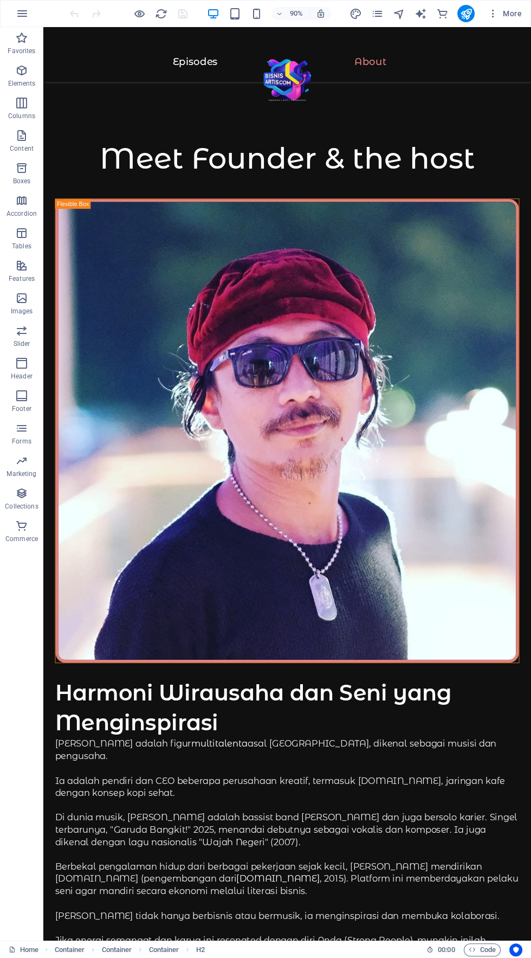
scroll to position [2532, 0]
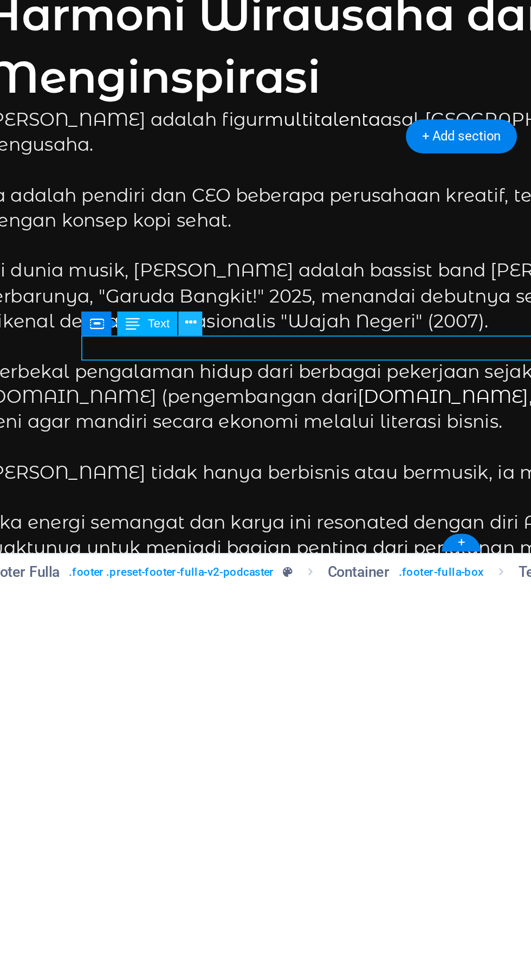
click at [0, 0] on icon at bounding box center [0, 0] width 0 height 0
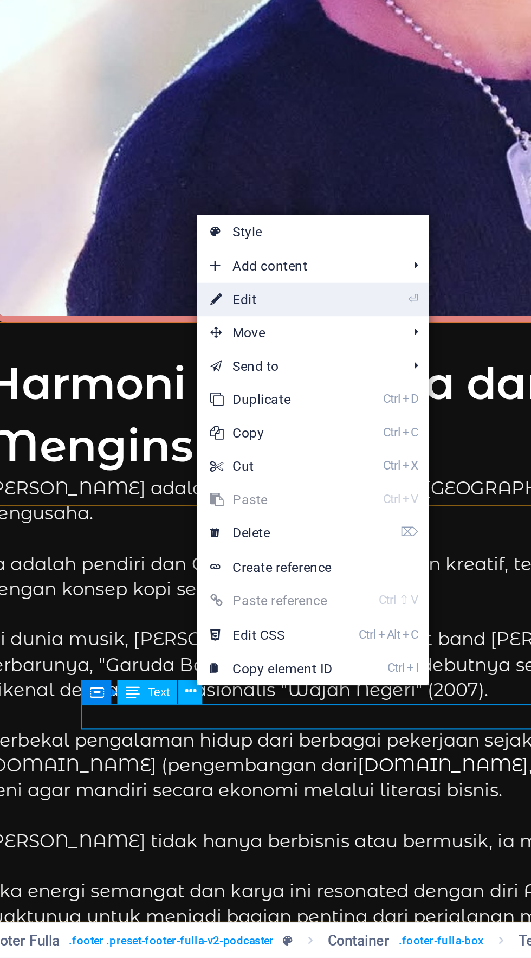
click at [220, 632] on link "⏎ Edit" at bounding box center [194, 637] width 73 height 16
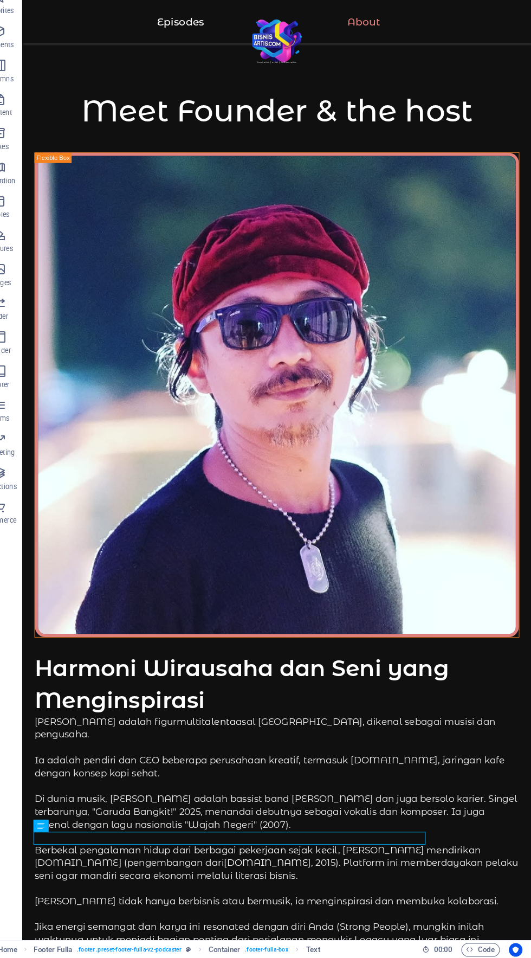
scroll to position [0, 0]
